Goal: Download file/media

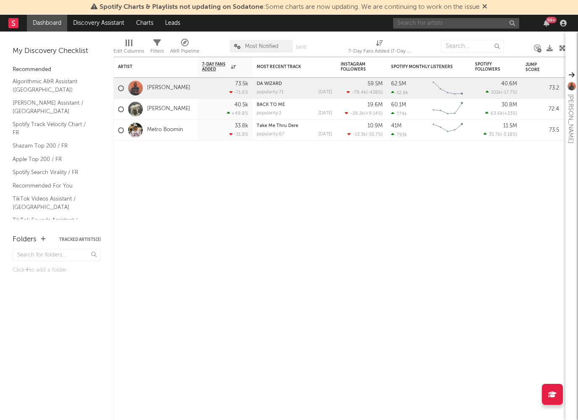
click at [417, 21] on input "text" at bounding box center [456, 23] width 126 height 11
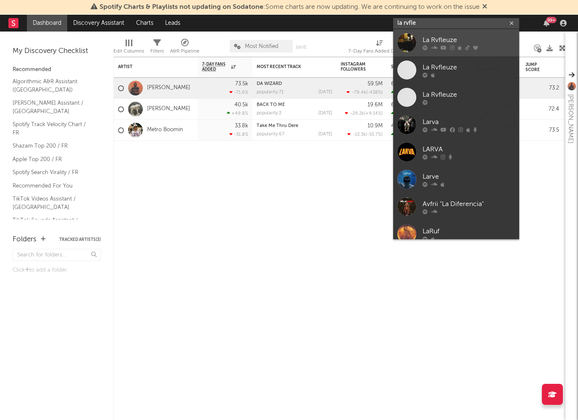
type input "la rvfle"
click at [435, 38] on div "La Rvfleuze" at bounding box center [469, 40] width 92 height 10
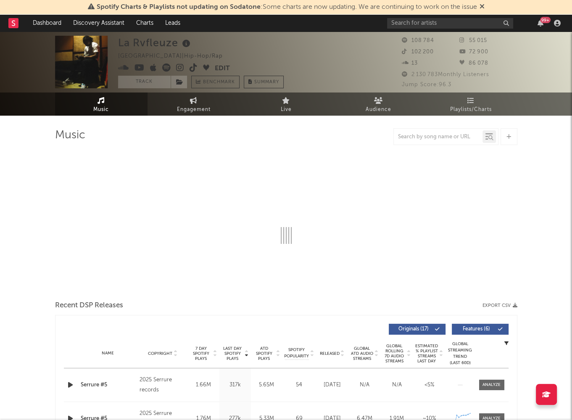
select select "6m"
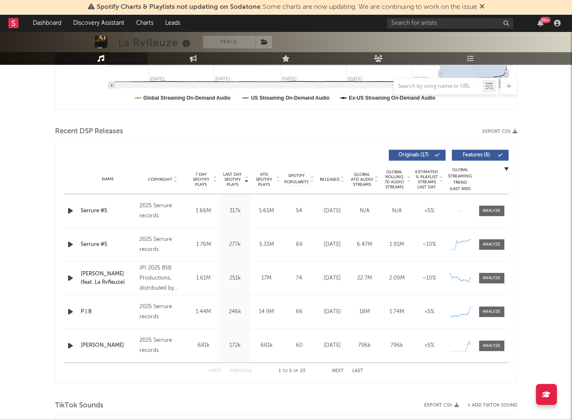
scroll to position [210, 0]
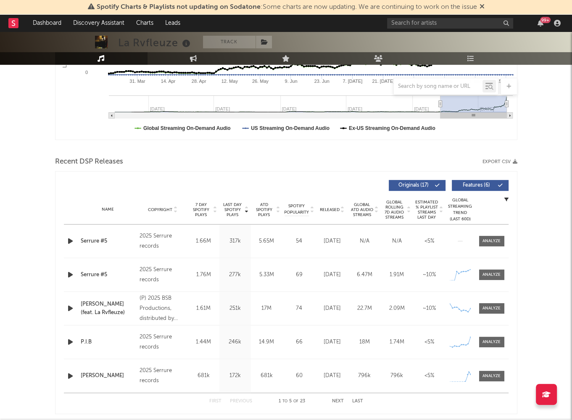
click at [504, 161] on button "Export CSV" at bounding box center [499, 161] width 35 height 5
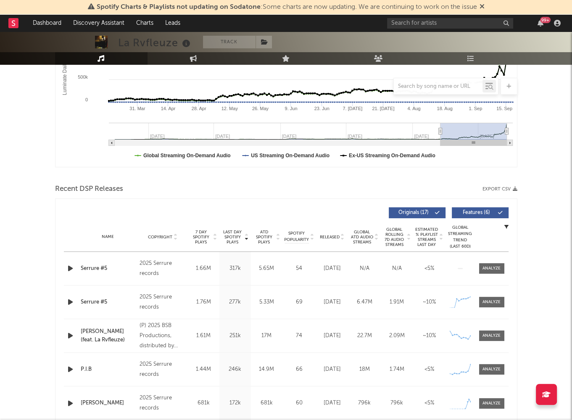
scroll to position [168, 0]
